Goal: Transaction & Acquisition: Purchase product/service

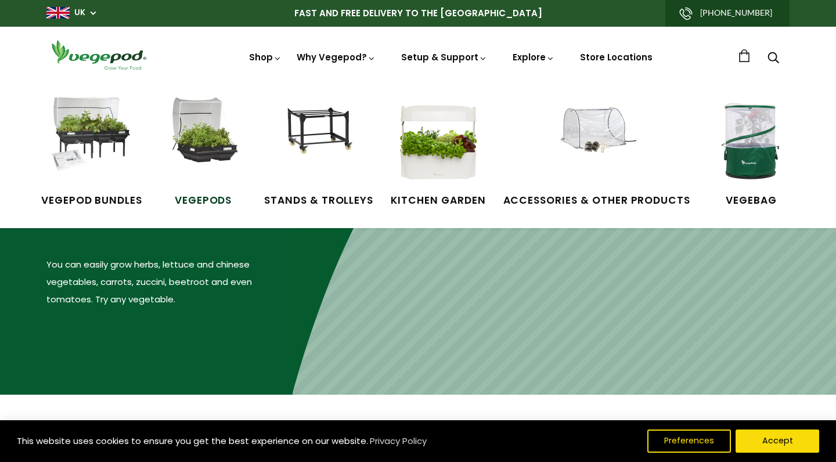
click at [226, 155] on img at bounding box center [203, 141] width 87 height 87
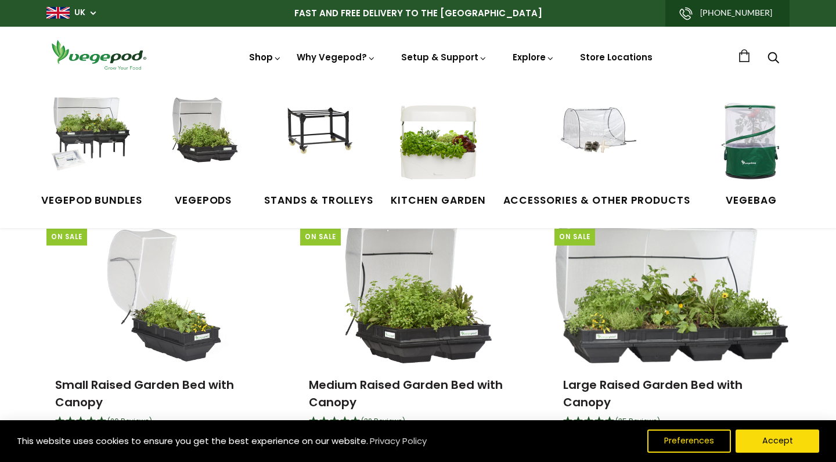
click at [249, 57] on link "Shop" at bounding box center [265, 73] width 33 height 45
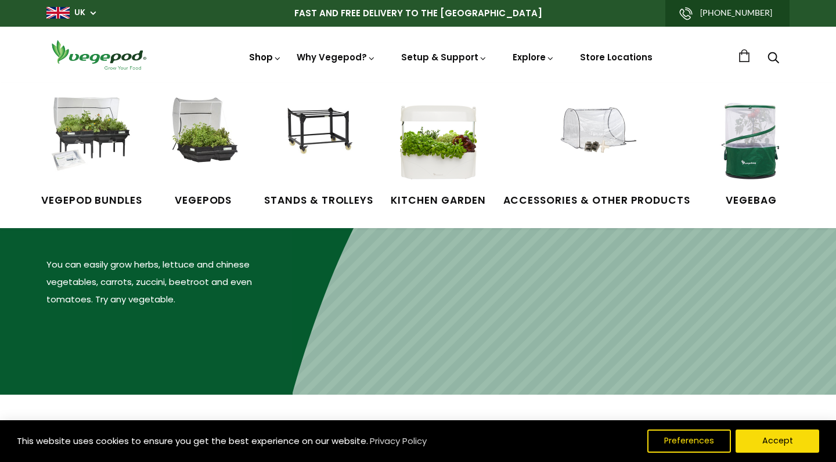
click at [249, 58] on link "Shop" at bounding box center [265, 73] width 33 height 45
click at [319, 143] on img at bounding box center [318, 141] width 87 height 87
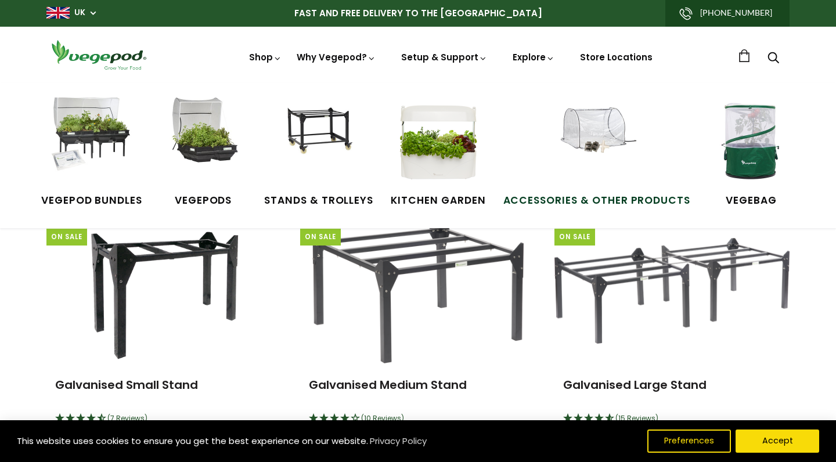
click at [604, 134] on img at bounding box center [596, 141] width 87 height 87
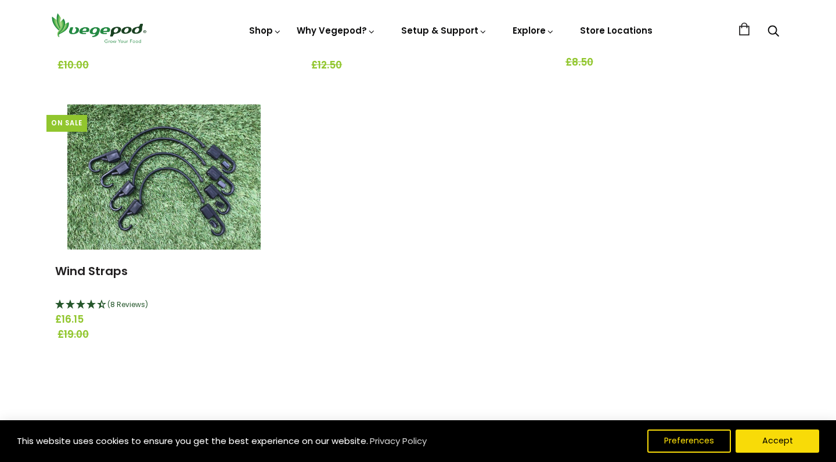
scroll to position [1539, 0]
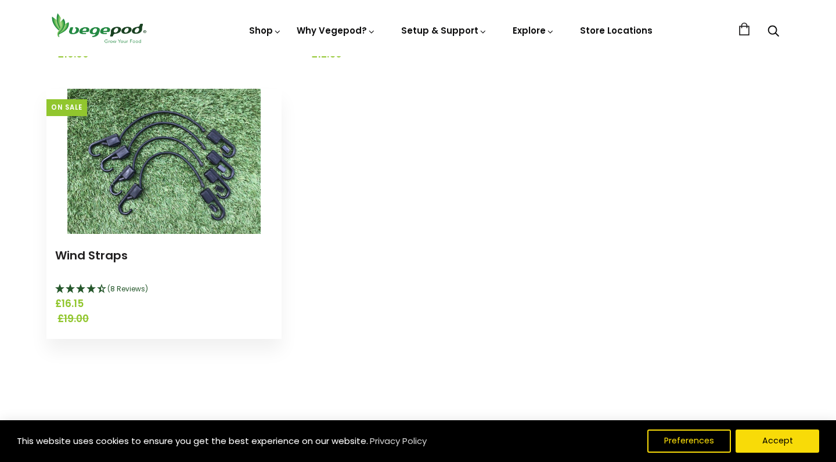
click at [210, 199] on img at bounding box center [163, 161] width 193 height 145
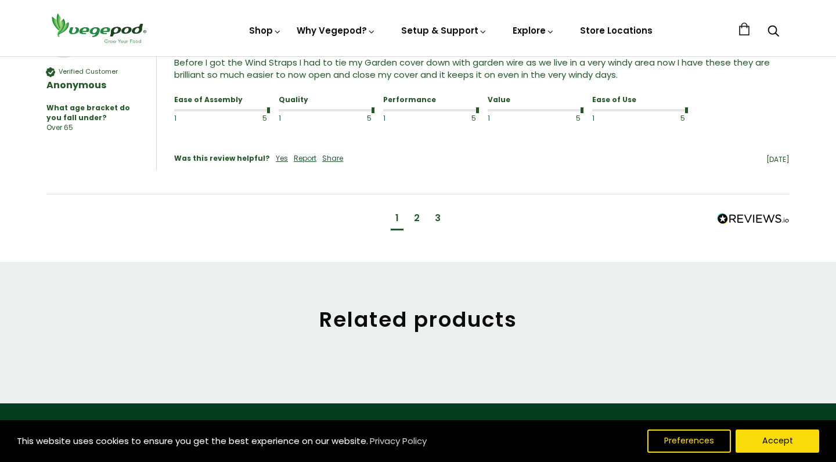
scroll to position [1161, 0]
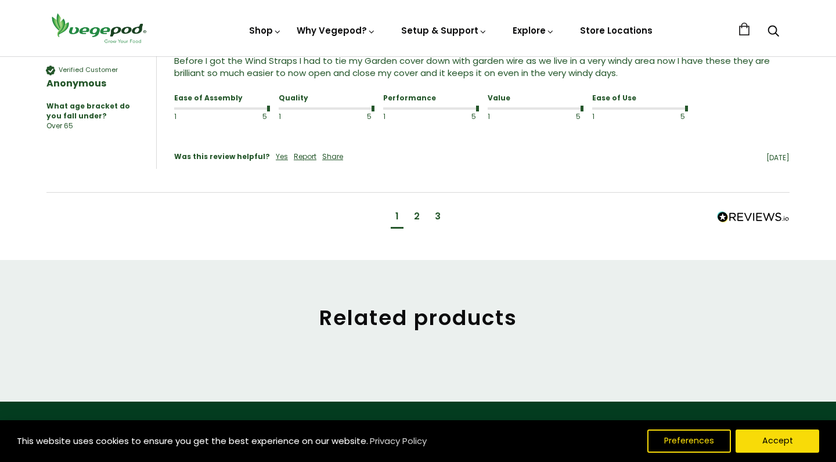
click at [416, 223] on div "2" at bounding box center [417, 216] width 6 height 13
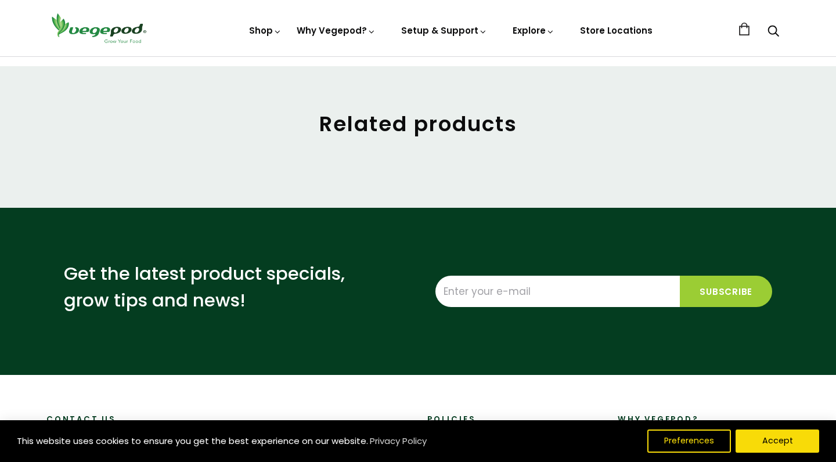
scroll to position [1390, 0]
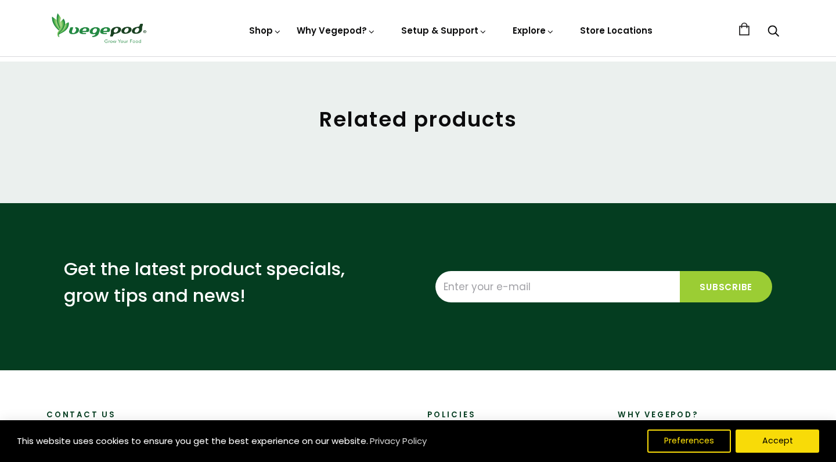
click at [438, 24] on div "3" at bounding box center [438, 18] width 6 height 13
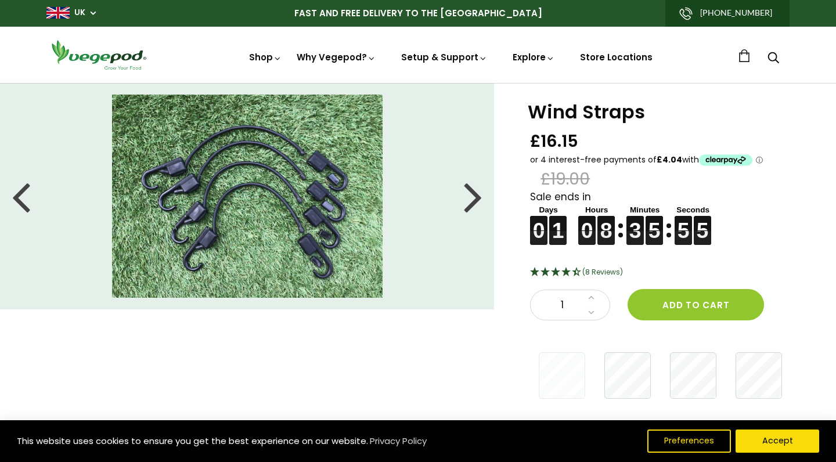
scroll to position [0, 0]
